Goal: Transaction & Acquisition: Purchase product/service

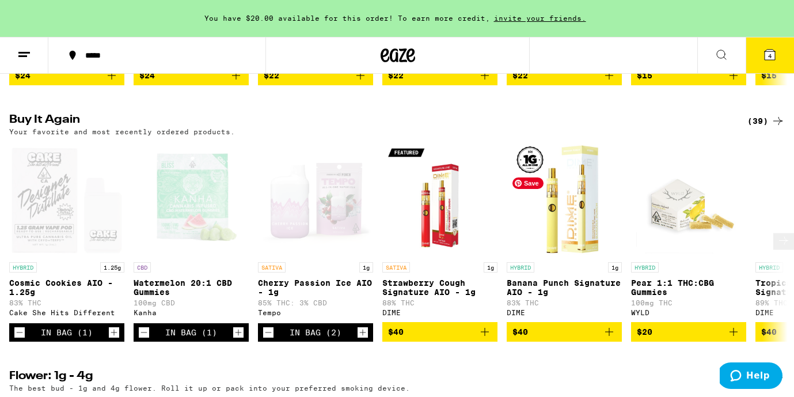
scroll to position [886, 0]
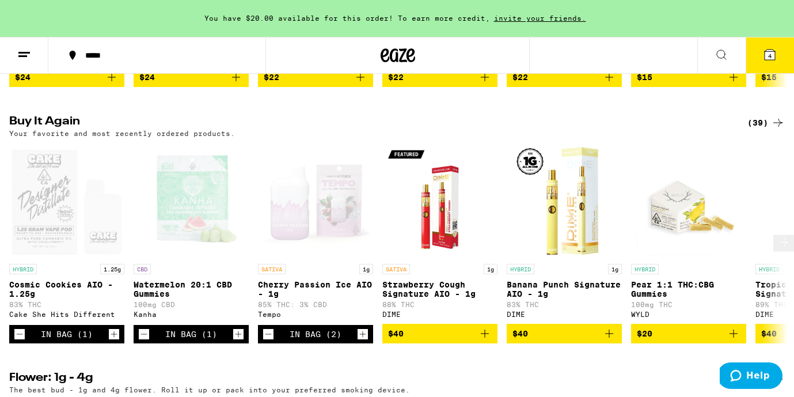
click at [779, 249] on icon at bounding box center [784, 242] width 14 height 14
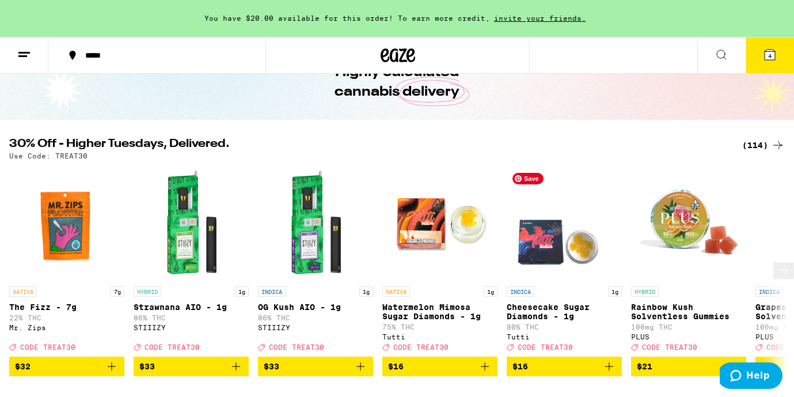
scroll to position [102, 0]
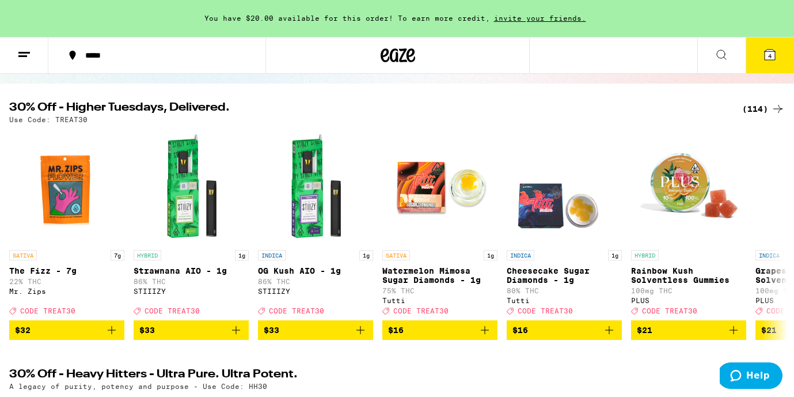
click at [766, 108] on div "(114)" at bounding box center [763, 109] width 43 height 14
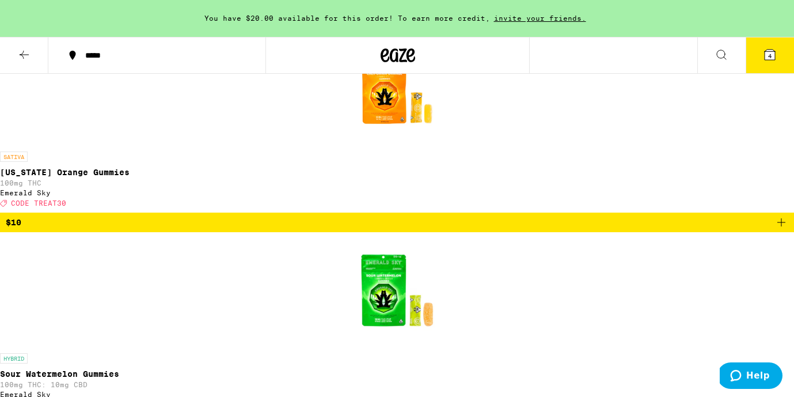
scroll to position [4018, 0]
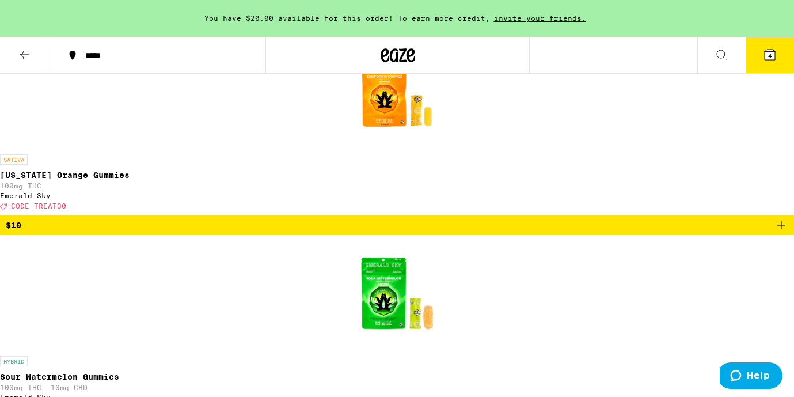
click at [24, 52] on icon at bounding box center [24, 55] width 14 height 14
